Goal: Task Accomplishment & Management: Manage account settings

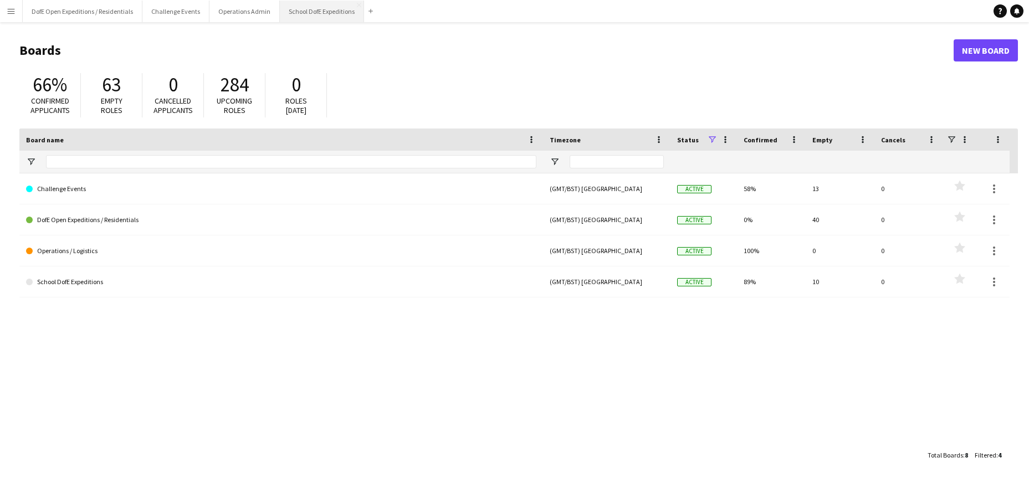
click at [305, 14] on button "School DofE Expeditions Close" at bounding box center [322, 12] width 84 height 22
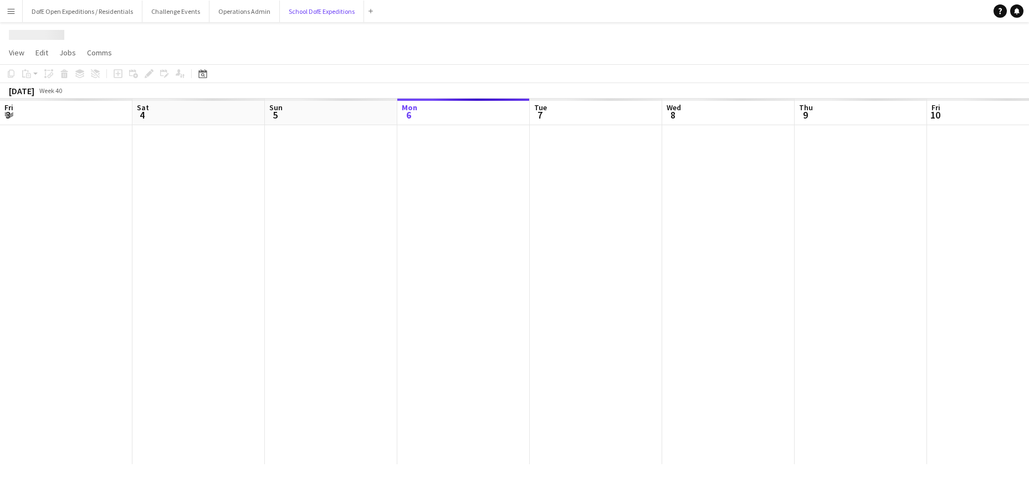
scroll to position [0, 265]
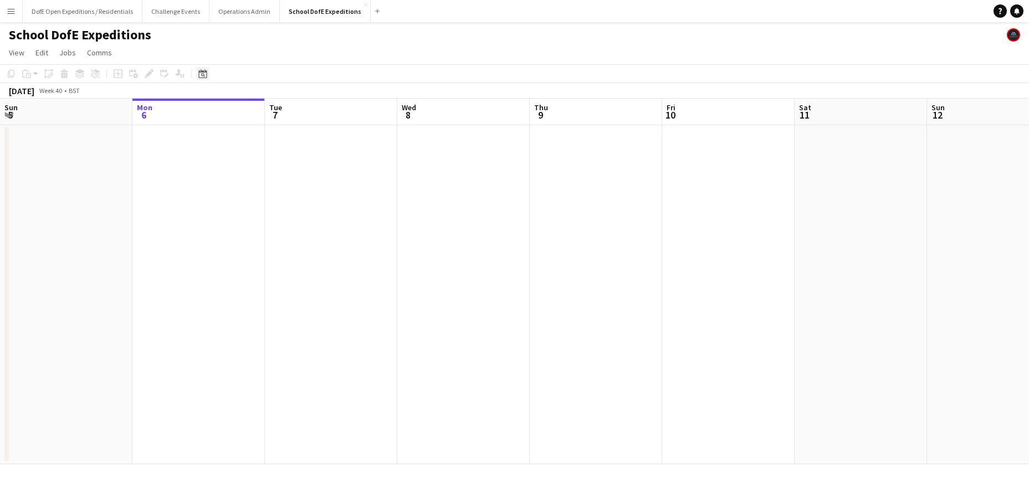
click at [202, 74] on icon "Date picker" at bounding box center [202, 73] width 9 height 9
click at [291, 111] on span "Next month" at bounding box center [292, 112] width 22 height 22
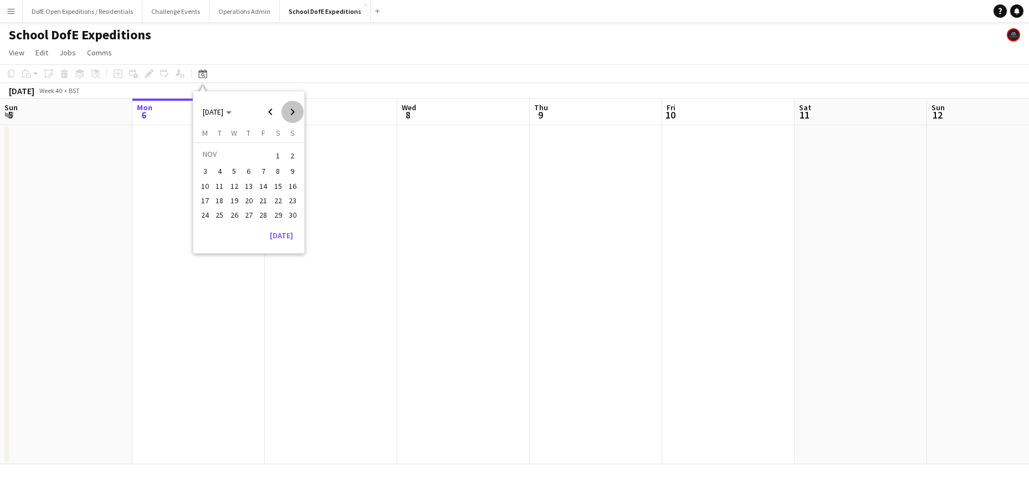
click at [291, 111] on span "Next month" at bounding box center [292, 112] width 22 height 22
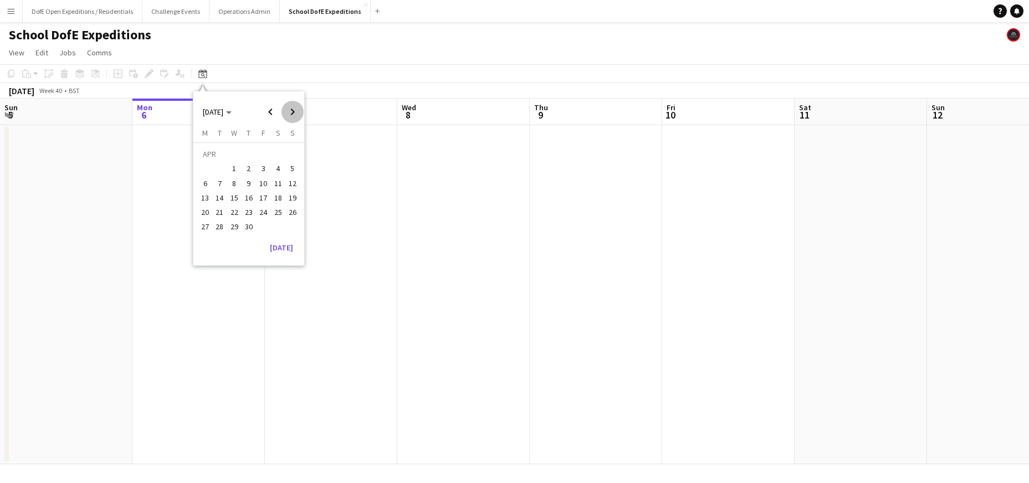
click at [291, 111] on span "Next month" at bounding box center [292, 112] width 22 height 22
click at [235, 174] on span "6" at bounding box center [234, 171] width 13 height 13
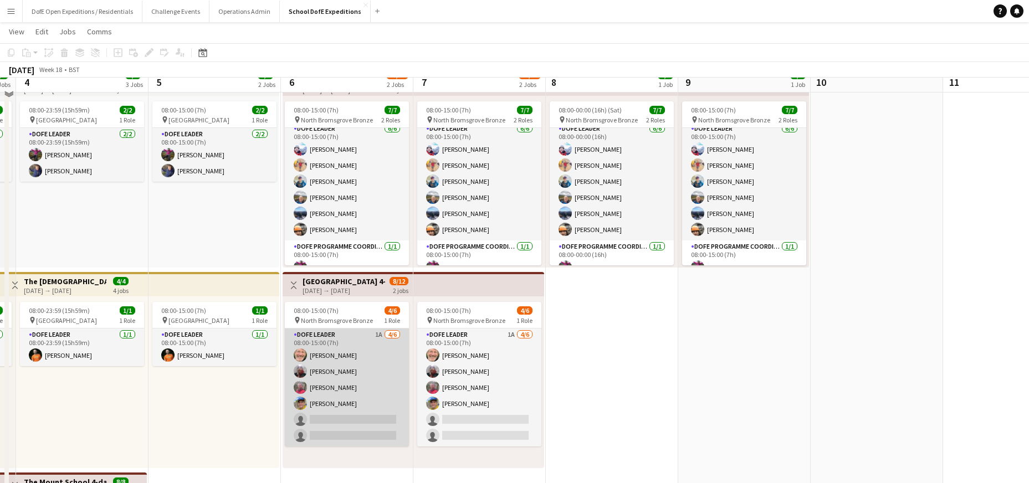
scroll to position [100, 0]
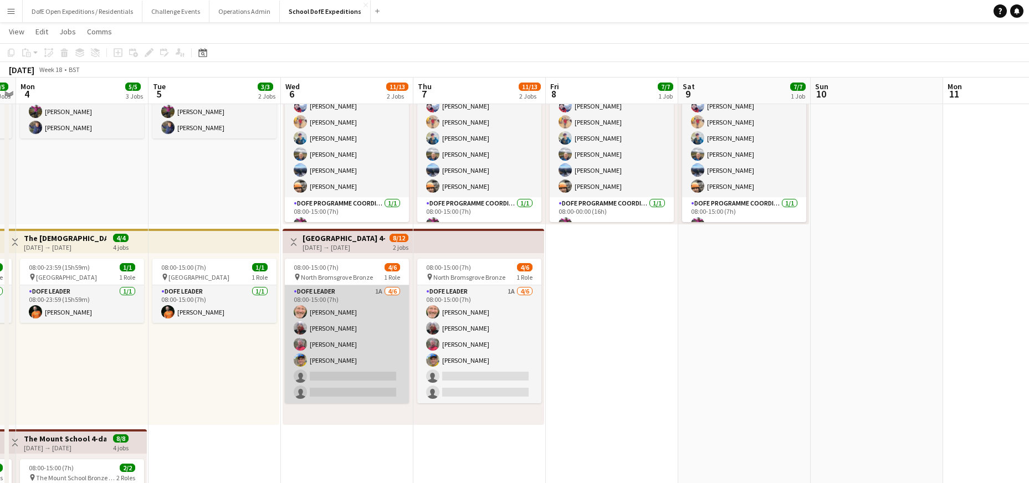
click at [369, 332] on app-card-role "DofE Leader 1A [DATE] 08:00-15:00 (7h) [PERSON_NAME] [PERSON_NAME] [PERSON_NAME…" at bounding box center [347, 344] width 124 height 118
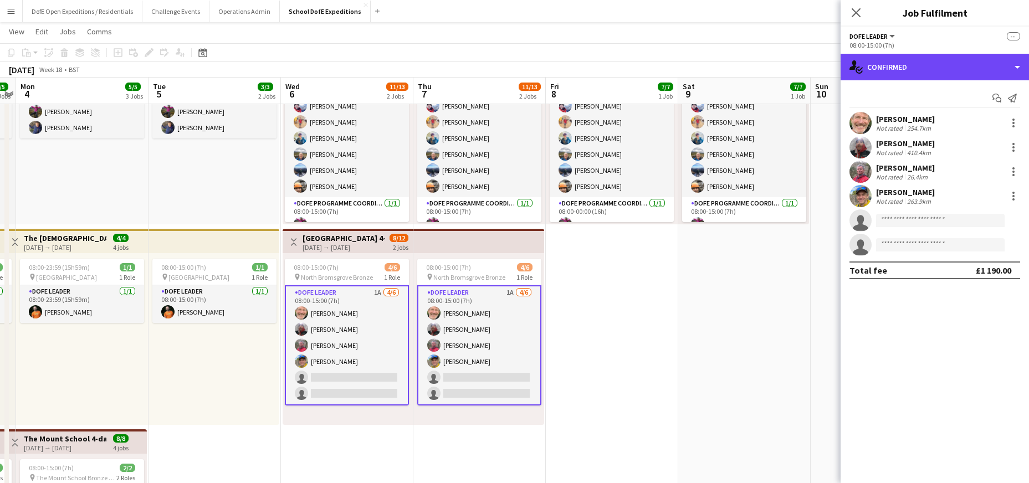
drag, startPoint x: 896, startPoint y: 70, endPoint x: 894, endPoint y: 105, distance: 34.4
click at [895, 71] on div "single-neutral-actions-check-2 Confirmed" at bounding box center [934, 67] width 188 height 27
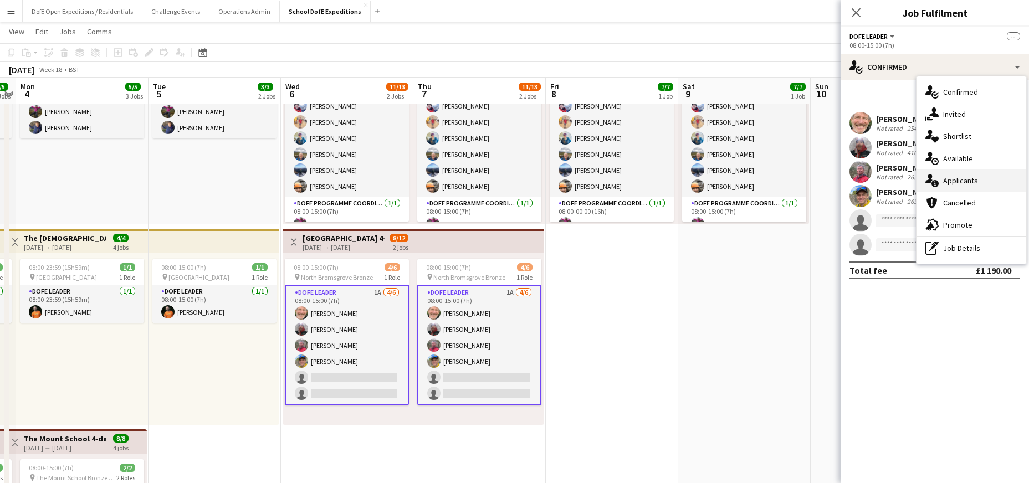
click at [948, 184] on span "Applicants" at bounding box center [960, 181] width 35 height 10
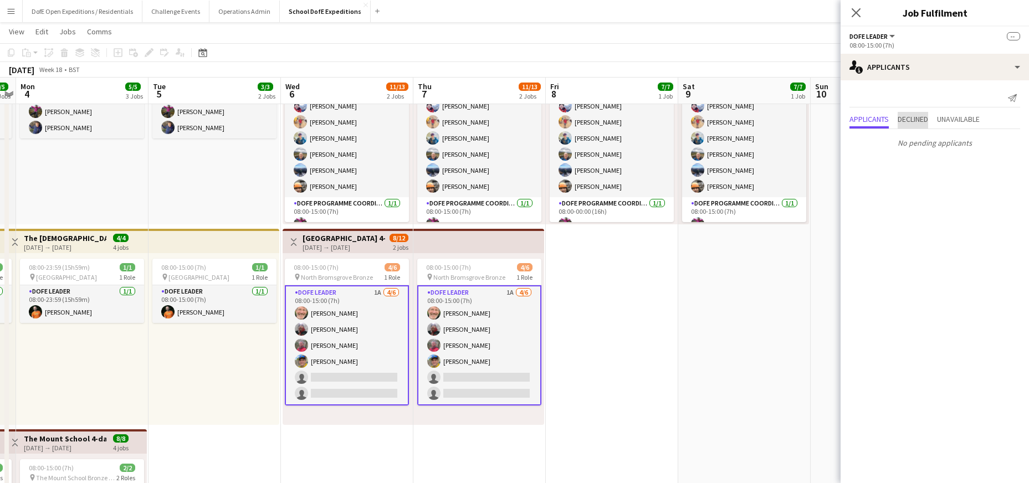
click at [922, 125] on span "Declined" at bounding box center [912, 120] width 30 height 17
click at [955, 97] on span "Unavailable" at bounding box center [958, 97] width 43 height 8
click at [630, 360] on app-date-cell "08:00-00:00 (16h) (Sat) 7/7 pin North Bromsgrove Bronze 2 Roles DofE Leader [DA…" at bounding box center [612, 327] width 132 height 606
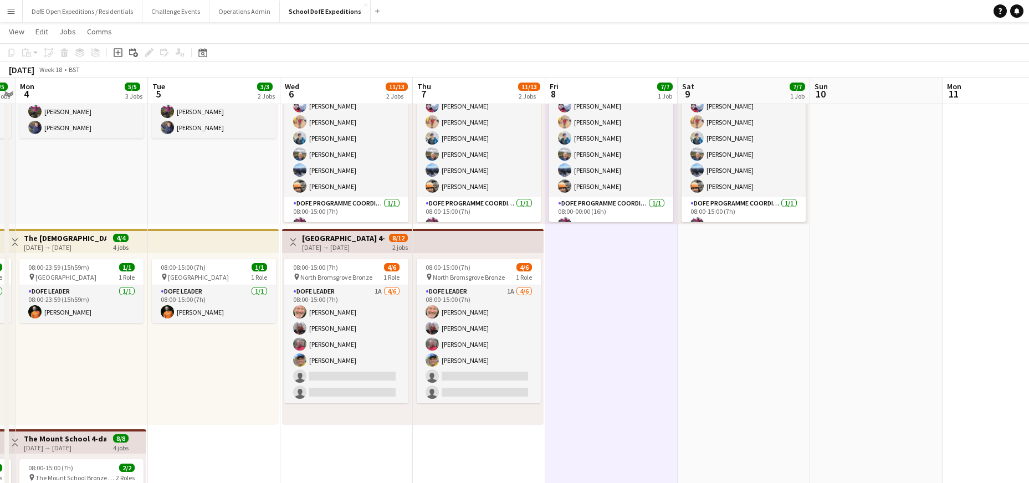
click at [627, 362] on app-date-cell "08:00-00:00 (16h) (Sat) 7/7 pin North Bromsgrove Bronze 2 Roles DofE Leader [DA…" at bounding box center [611, 327] width 132 height 606
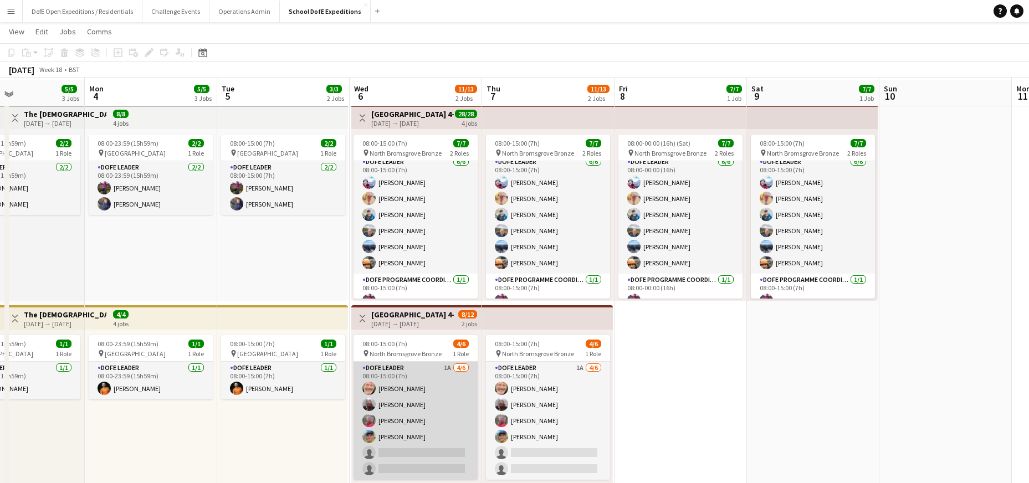
scroll to position [26, 0]
